Goal: Task Accomplishment & Management: Manage account settings

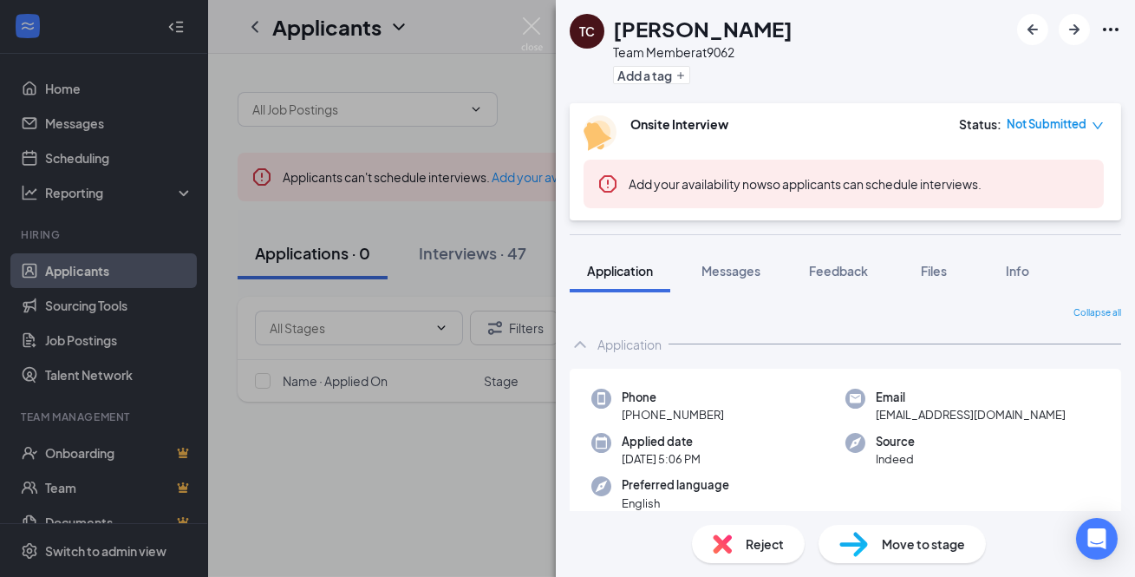
click at [441, 194] on div "TC [PERSON_NAME] Team Member at 9062 Add a tag Onsite Interview Status : Not Su…" at bounding box center [567, 288] width 1135 height 577
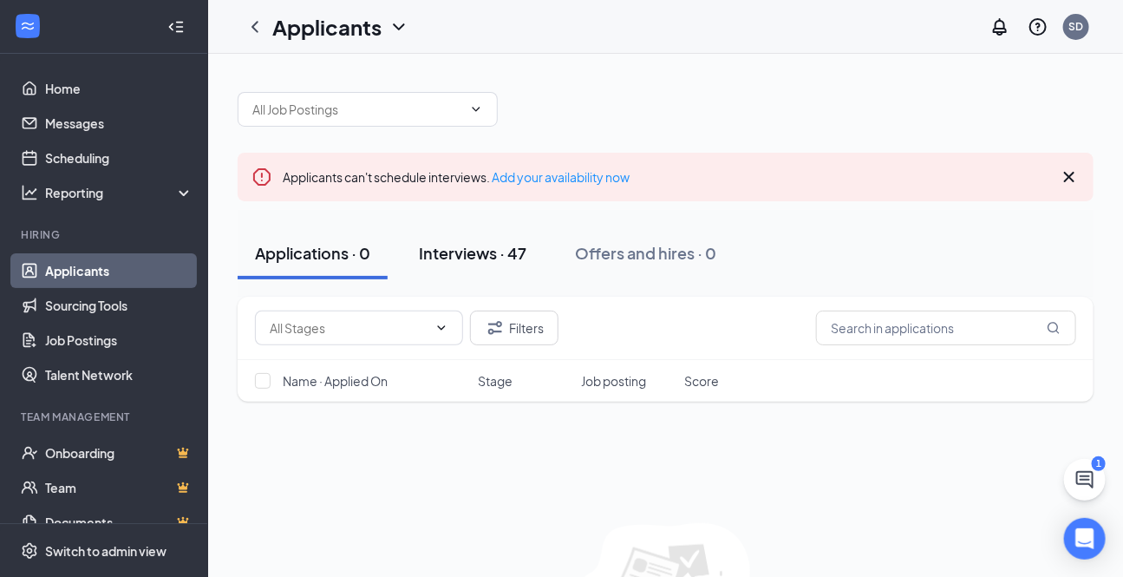
click at [460, 256] on div "Interviews · 47" at bounding box center [473, 253] width 108 height 22
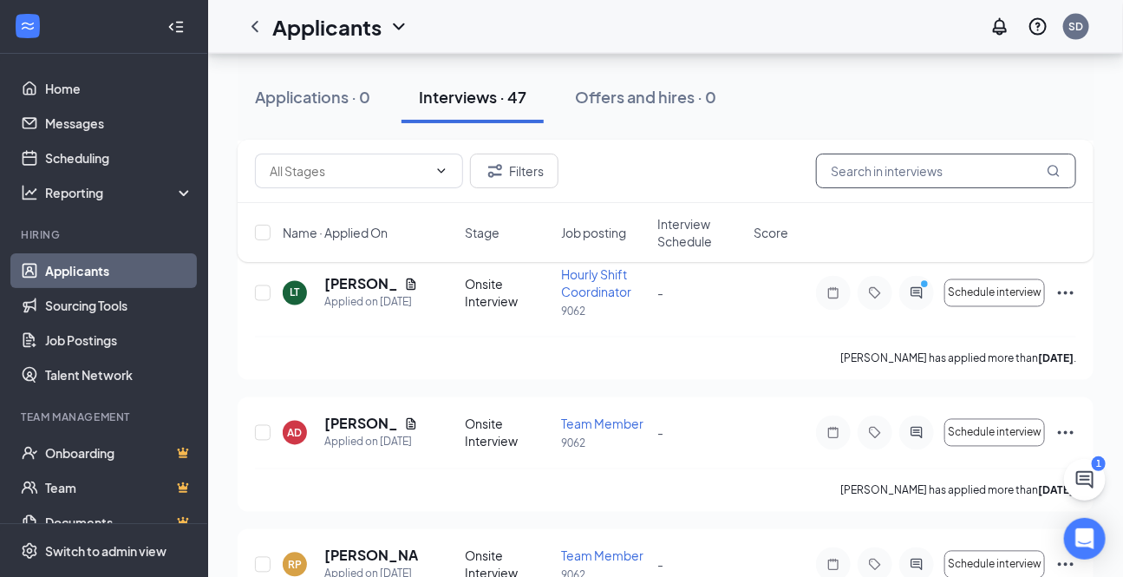
scroll to position [945, 0]
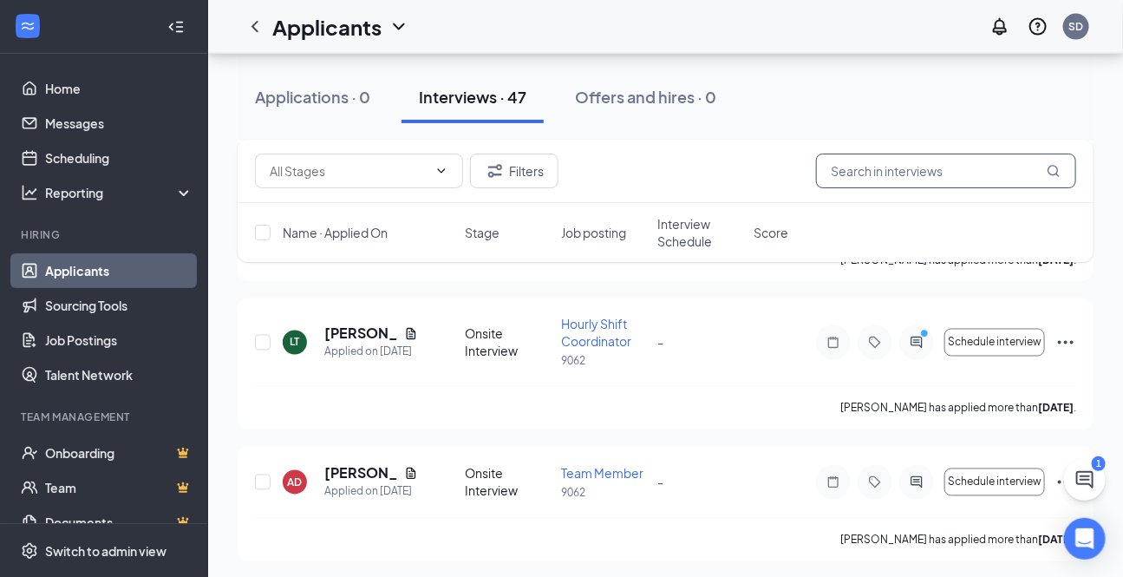
click at [851, 179] on input "text" at bounding box center [946, 171] width 260 height 35
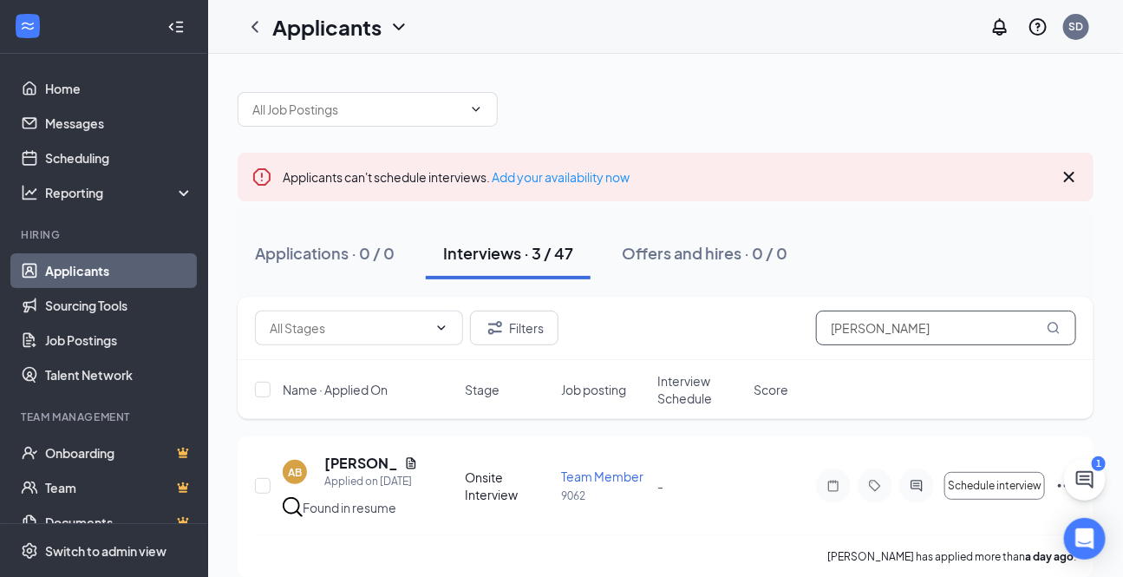
drag, startPoint x: 920, startPoint y: 330, endPoint x: 897, endPoint y: 337, distance: 24.4
click at [919, 331] on input "[PERSON_NAME]" at bounding box center [946, 328] width 260 height 35
type input "t"
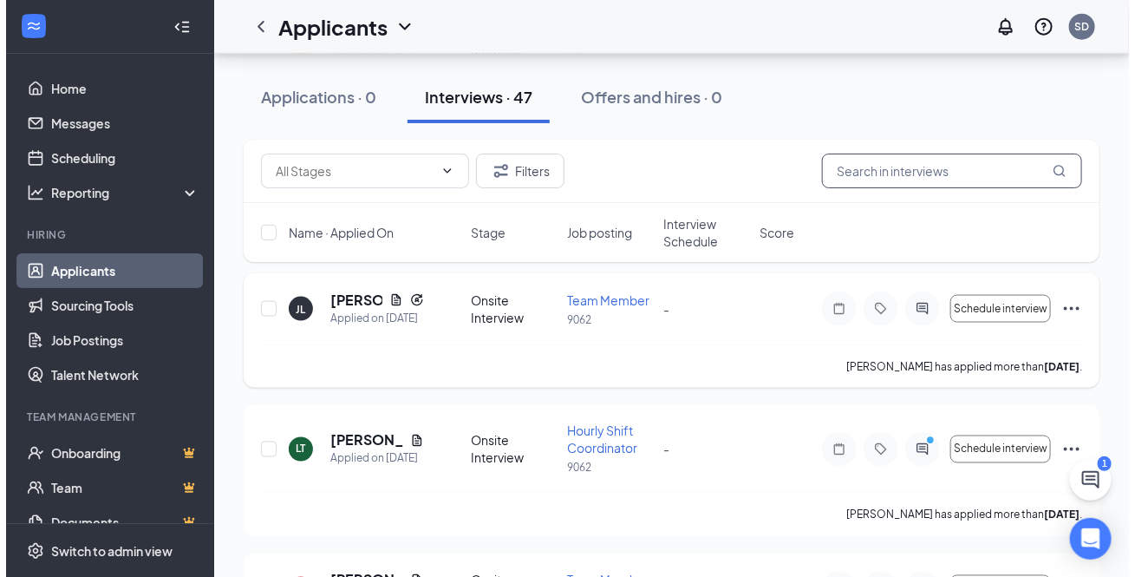
scroll to position [867, 0]
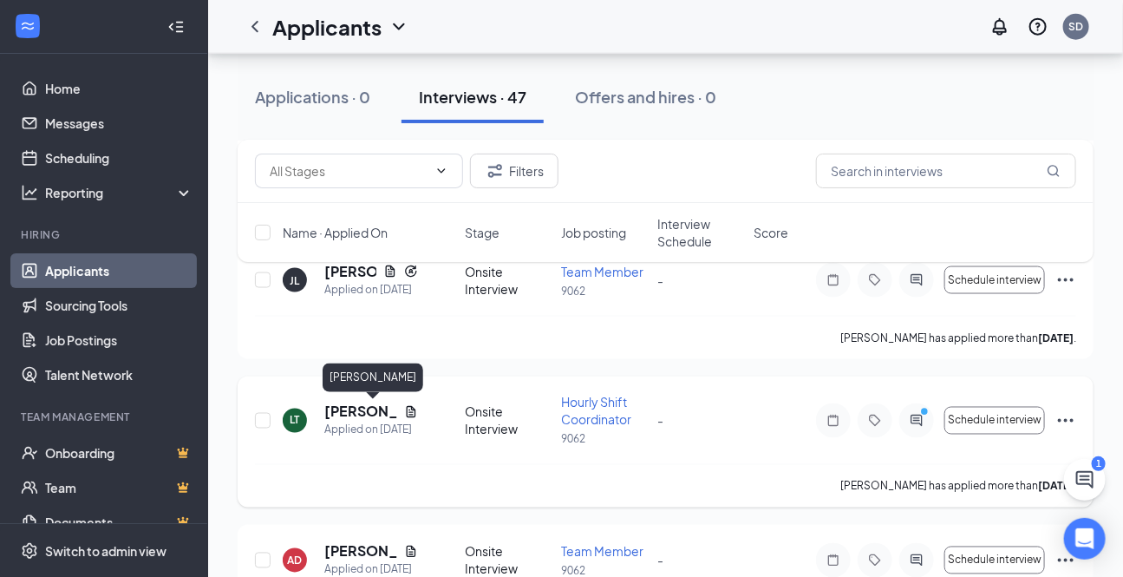
click at [359, 408] on h5 "[PERSON_NAME]" at bounding box center [360, 411] width 73 height 19
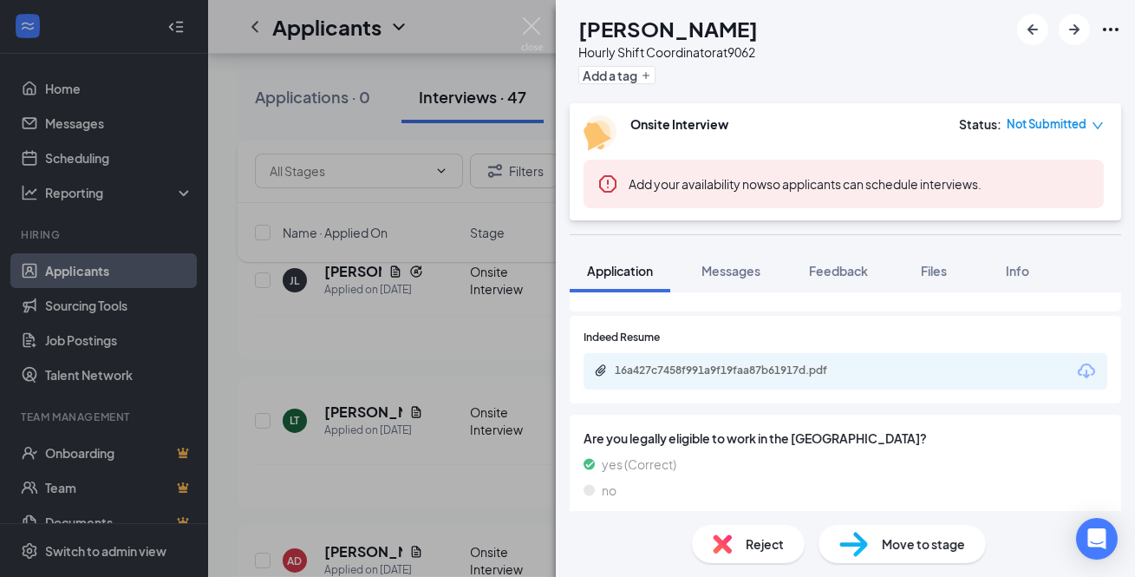
scroll to position [945, 0]
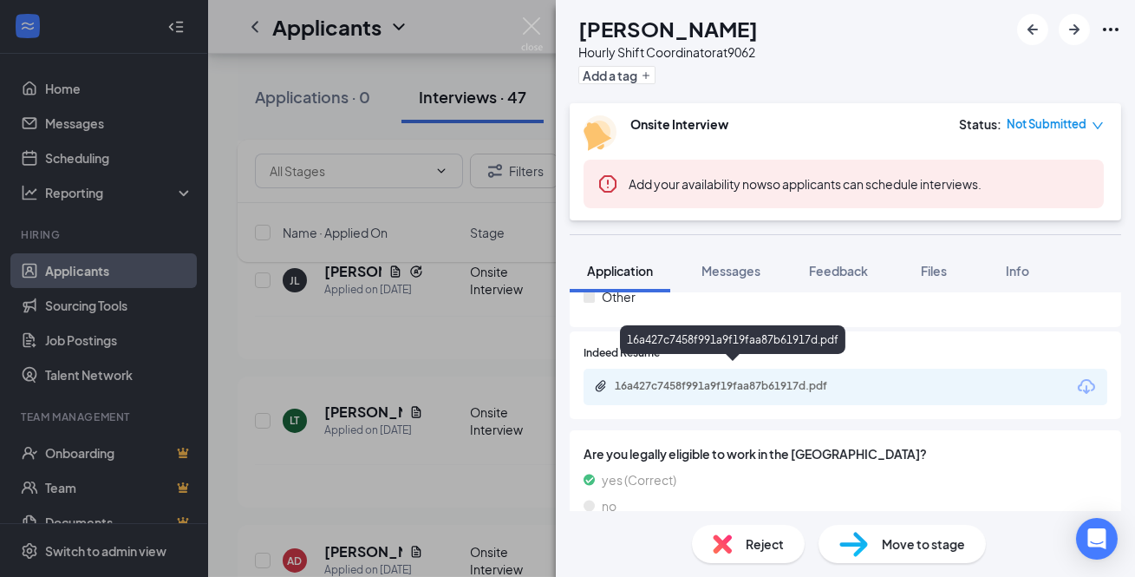
click at [689, 379] on div "16a427c7458f991a9f19faa87b61917d.pdf" at bounding box center [736, 386] width 243 height 14
